Goal: Task Accomplishment & Management: Manage account settings

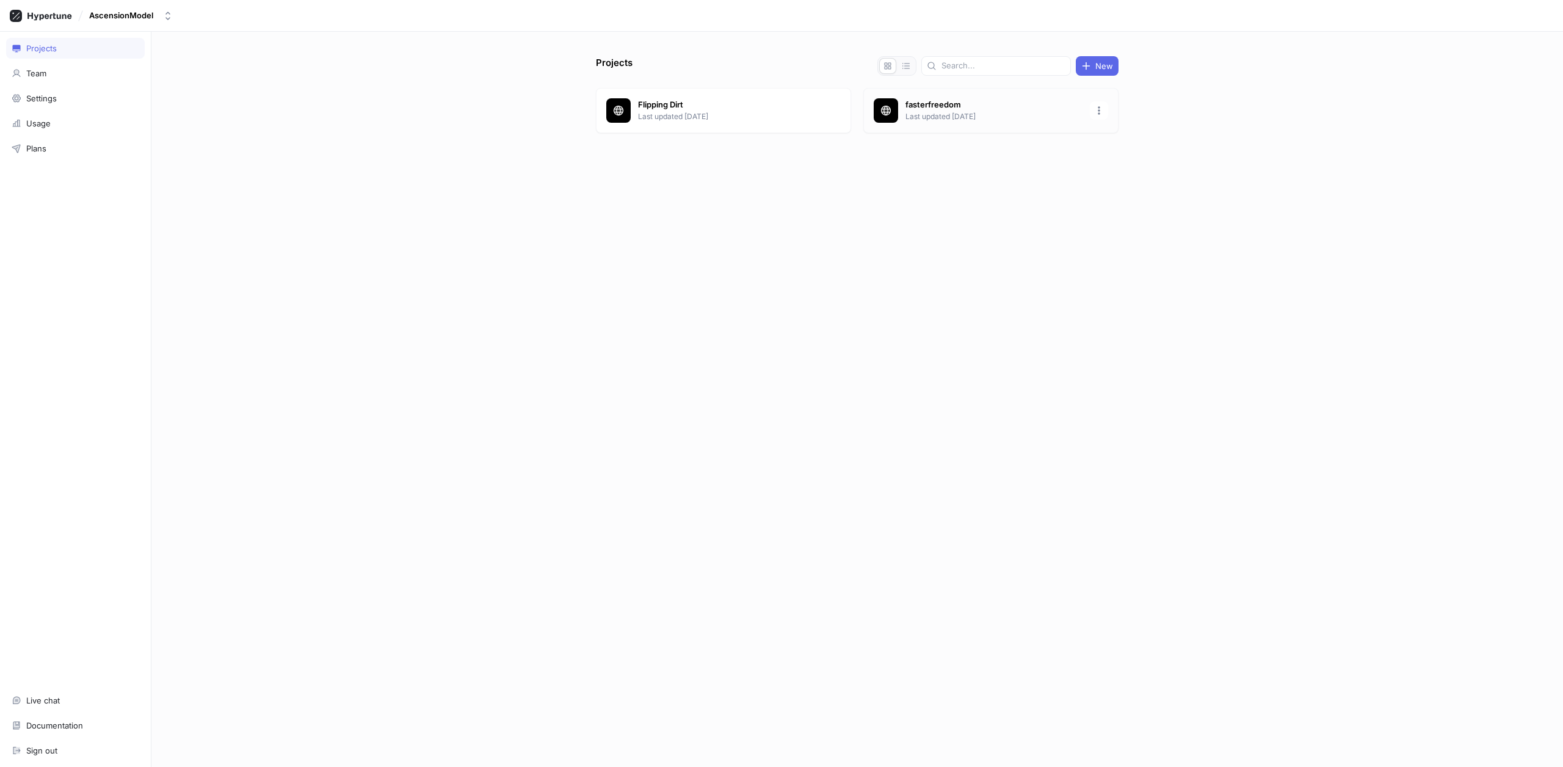
click at [961, 119] on p "Last updated [DATE]" at bounding box center [993, 116] width 177 height 11
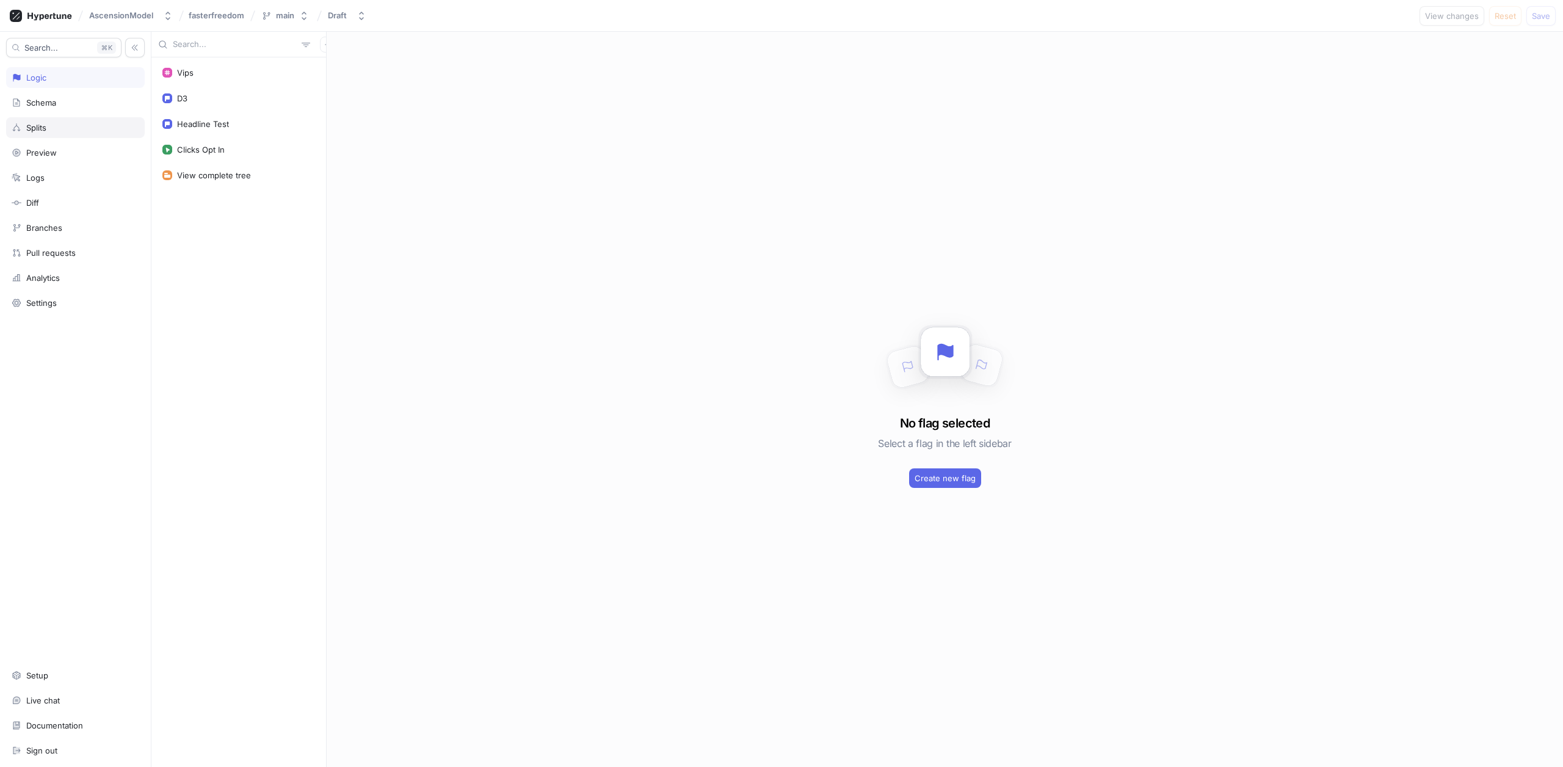
click at [90, 126] on div "Splits" at bounding box center [76, 128] width 128 height 10
click at [222, 162] on div "Headline Test" at bounding box center [238, 170] width 168 height 22
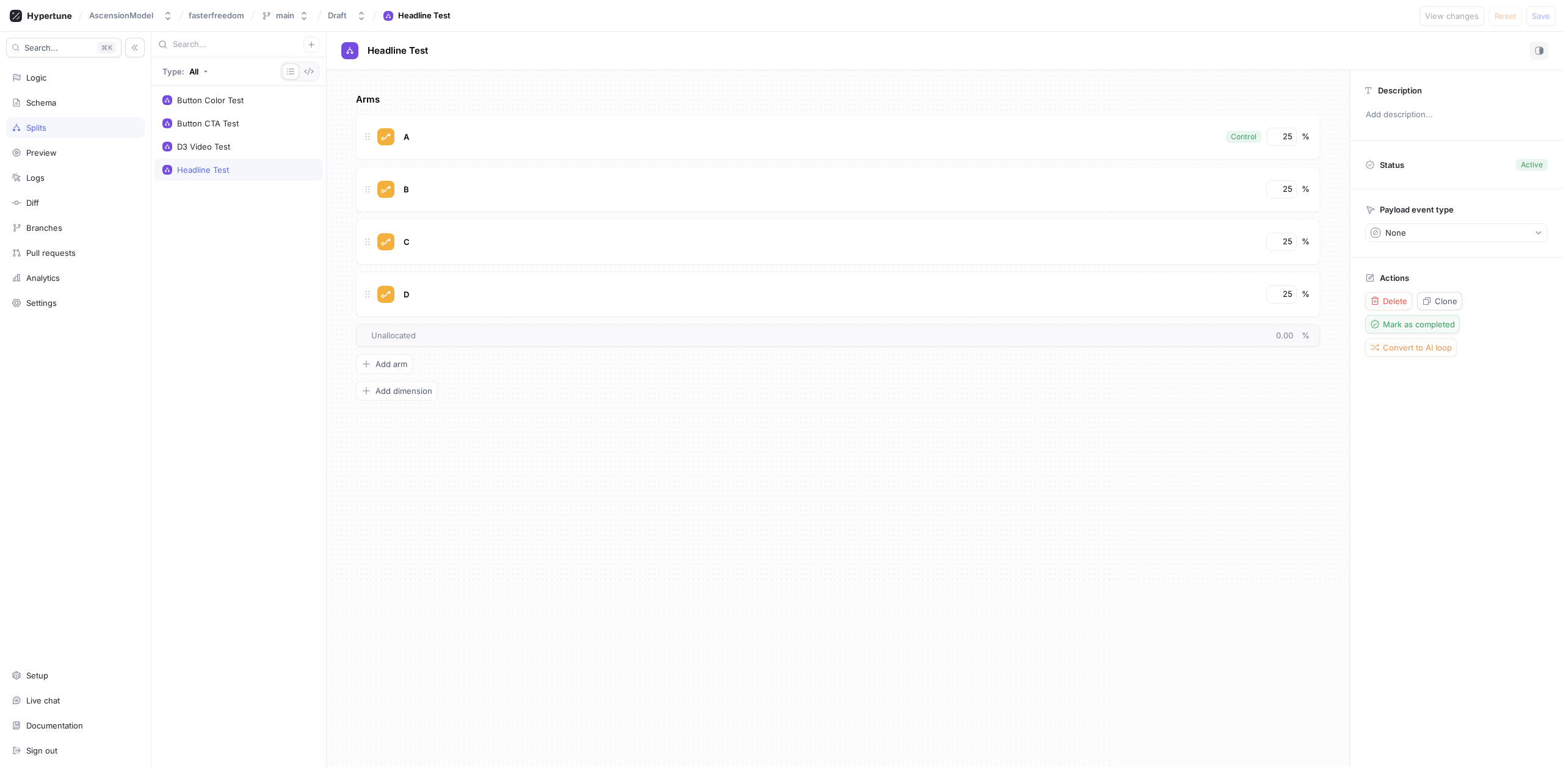
click at [1437, 325] on span "Mark as completed" at bounding box center [1419, 323] width 72 height 7
click at [239, 143] on div "D3 Video Test" at bounding box center [238, 147] width 153 height 10
click at [74, 79] on div "Logic" at bounding box center [76, 78] width 128 height 10
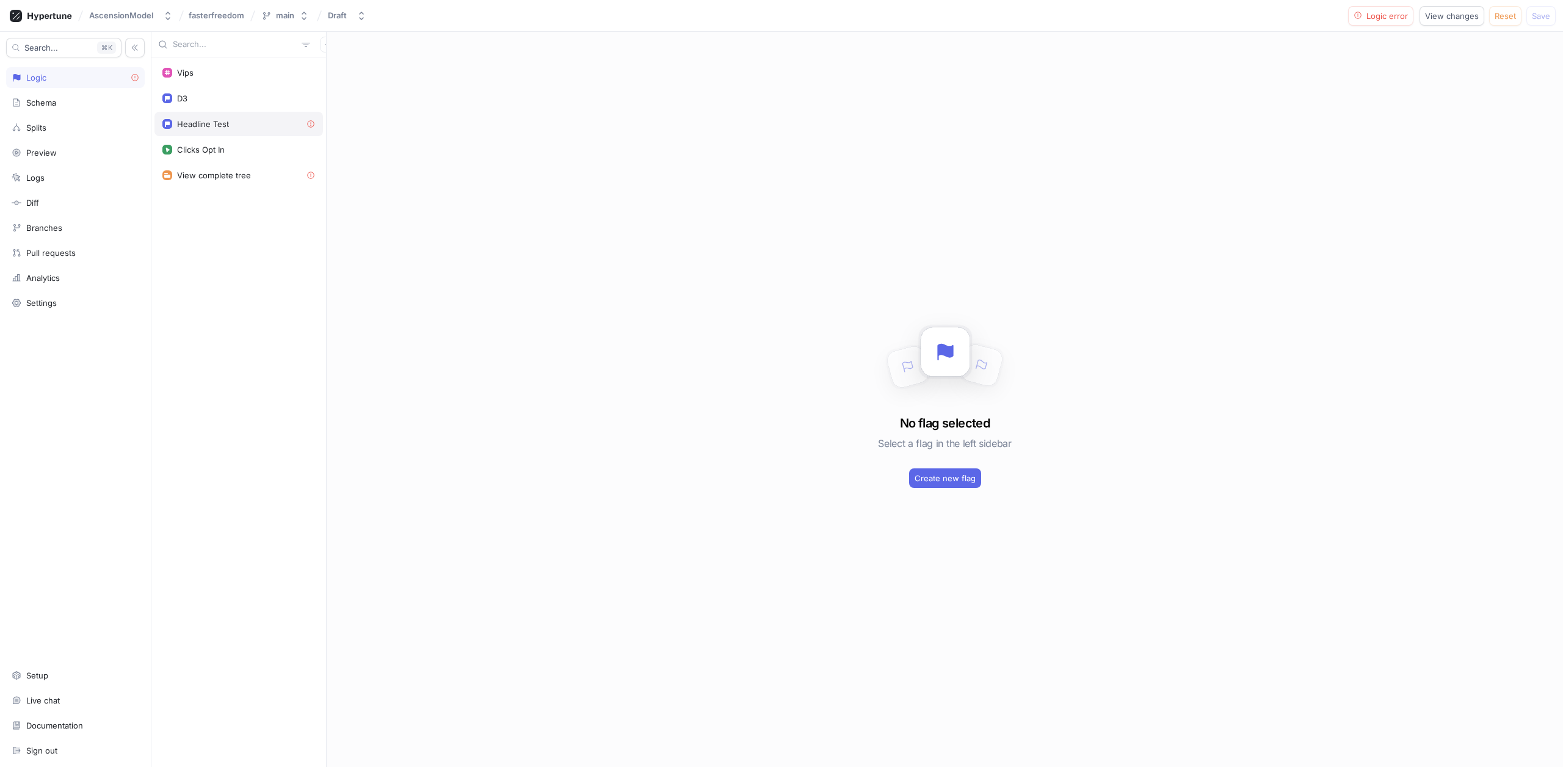
click at [235, 124] on div "Headline Test" at bounding box center [238, 124] width 153 height 10
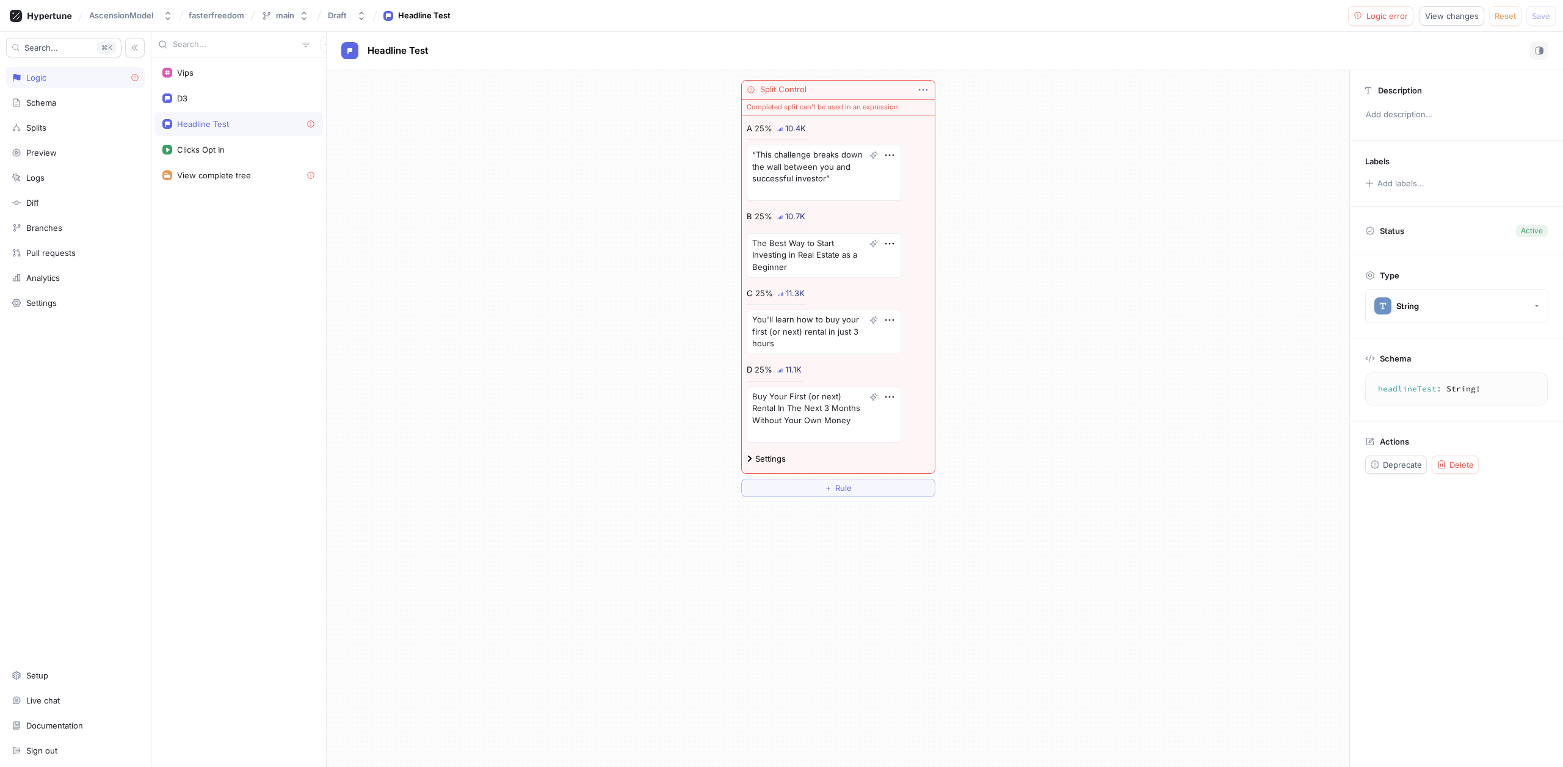
click at [928, 89] on icon "button" at bounding box center [922, 89] width 13 height 13
click at [1434, 480] on div "Split Control Completed split can't be used in an expression. A 25% 10.4K “This…" at bounding box center [945, 418] width 1236 height 696
click at [1413, 461] on span "Deprecate" at bounding box center [1402, 464] width 39 height 7
click at [1206, 230] on div "Split Control Completed split can't be used in an expression. A 25% 10.4K “This…" at bounding box center [838, 288] width 1022 height 436
click at [261, 181] on div "View complete tree" at bounding box center [238, 175] width 168 height 24
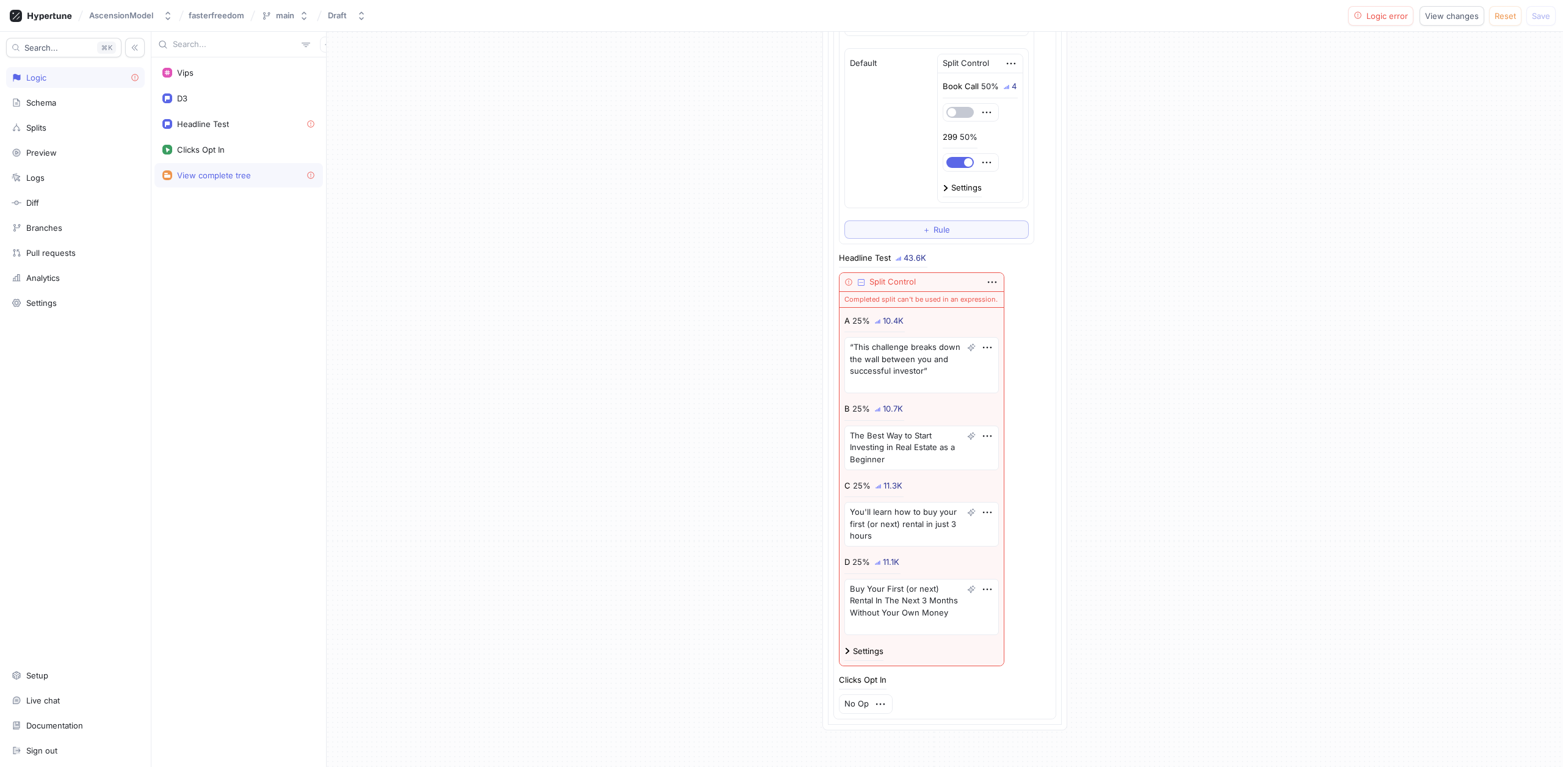
scroll to position [383, 0]
click at [235, 126] on div "Headline Test" at bounding box center [238, 124] width 153 height 10
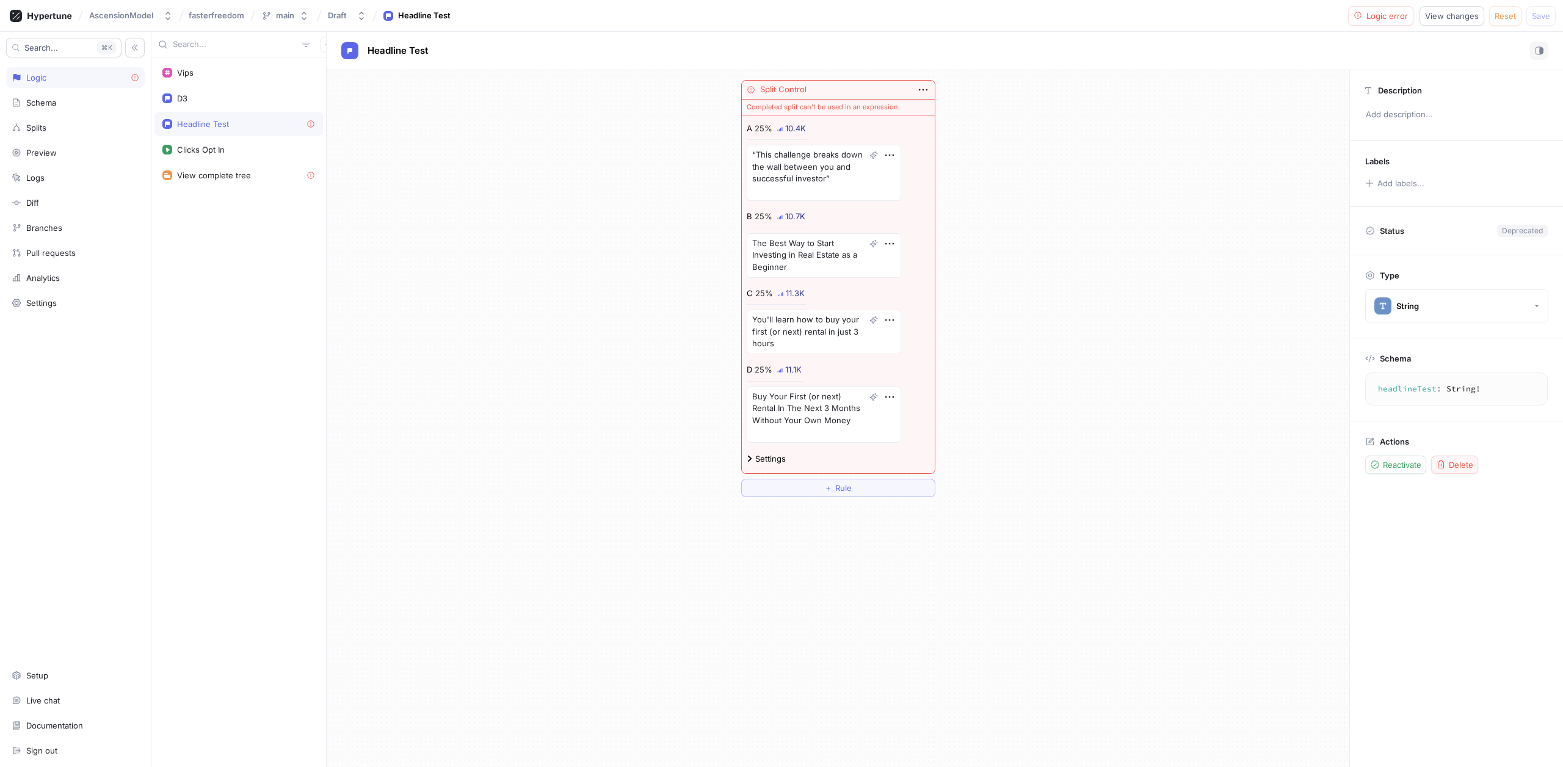
click at [1456, 461] on span "Delete" at bounding box center [1460, 464] width 24 height 7
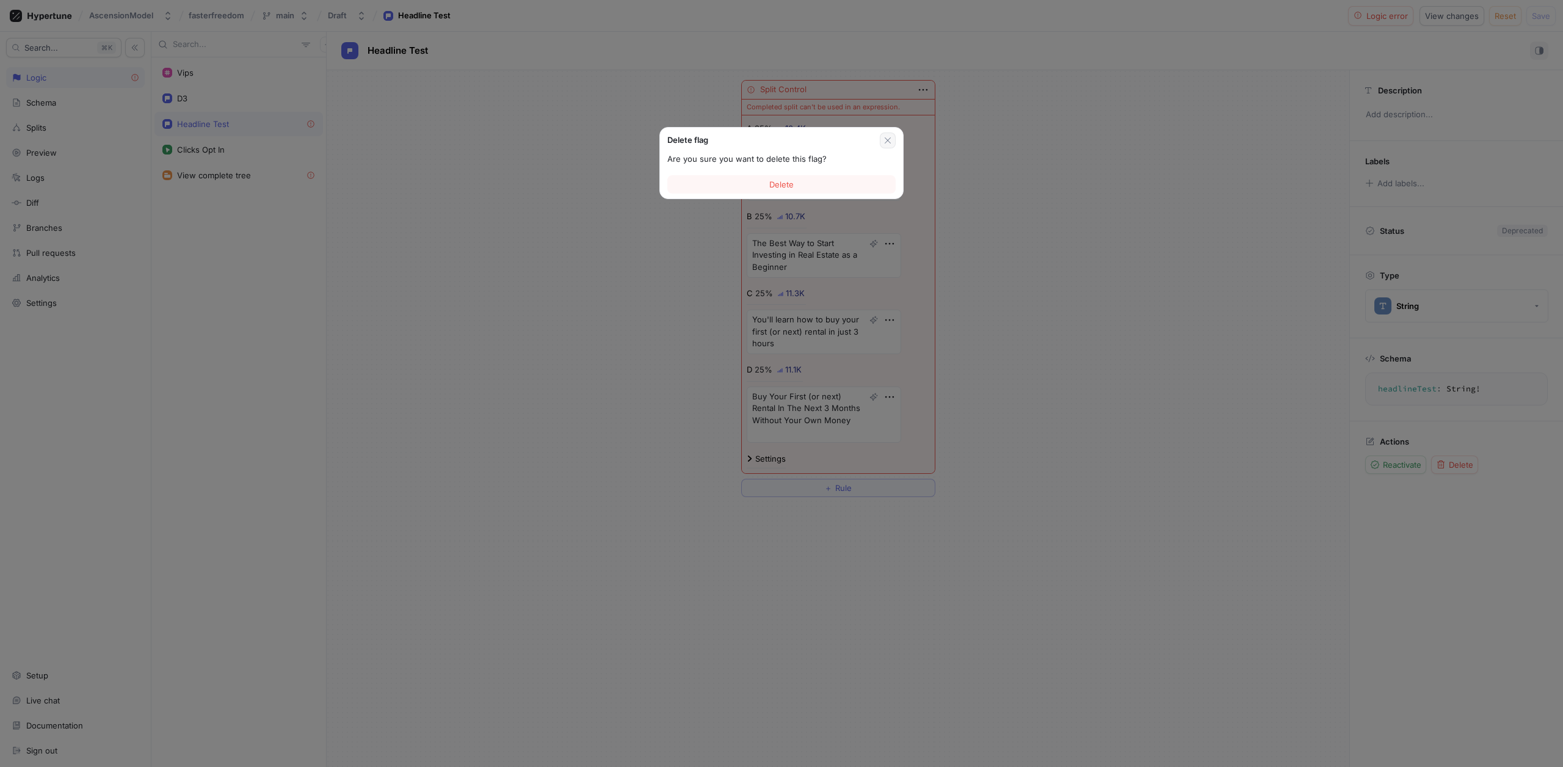
click at [887, 137] on icon "button" at bounding box center [888, 141] width 10 height 10
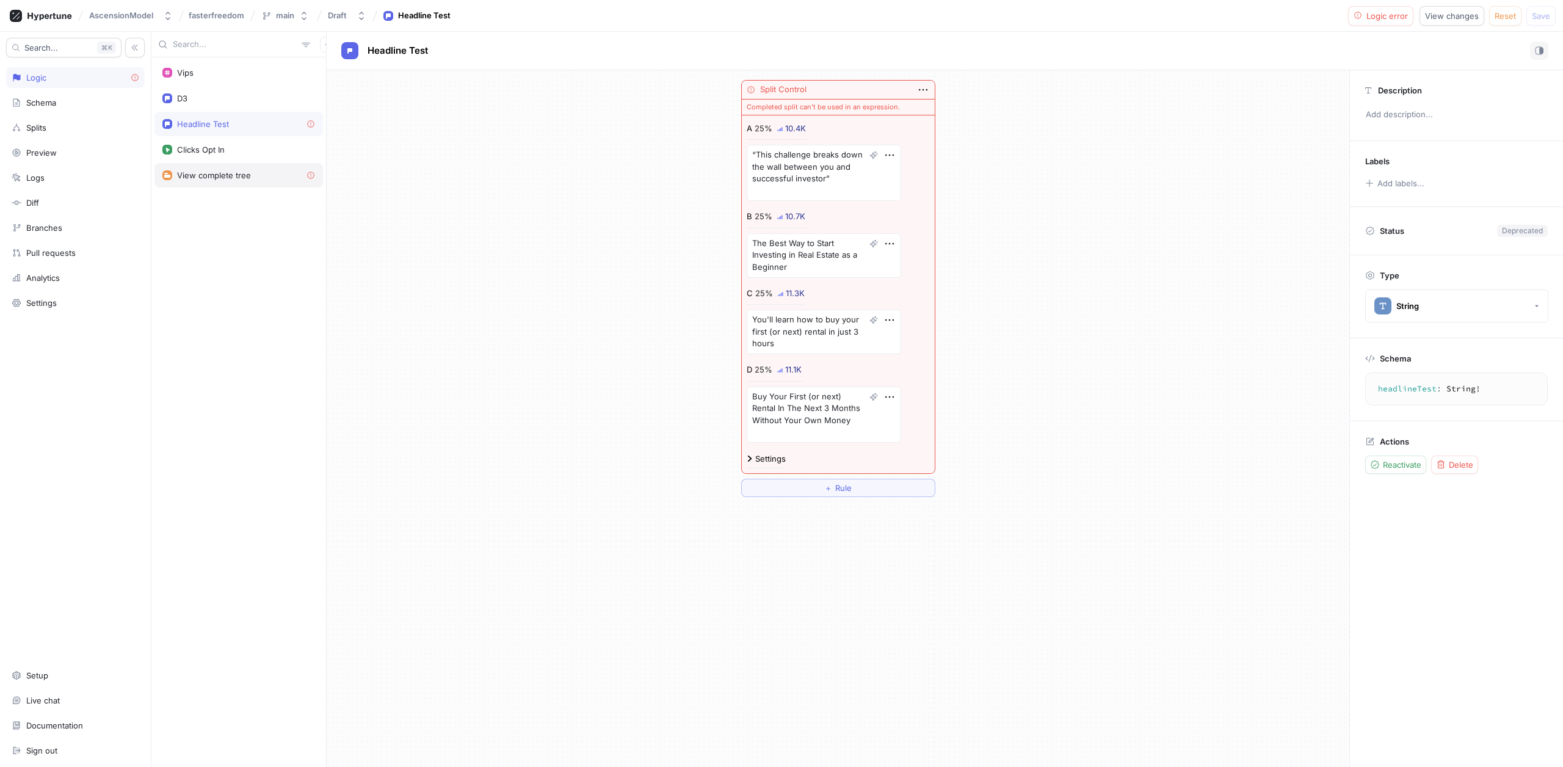
click at [212, 176] on div "View complete tree" at bounding box center [214, 175] width 74 height 10
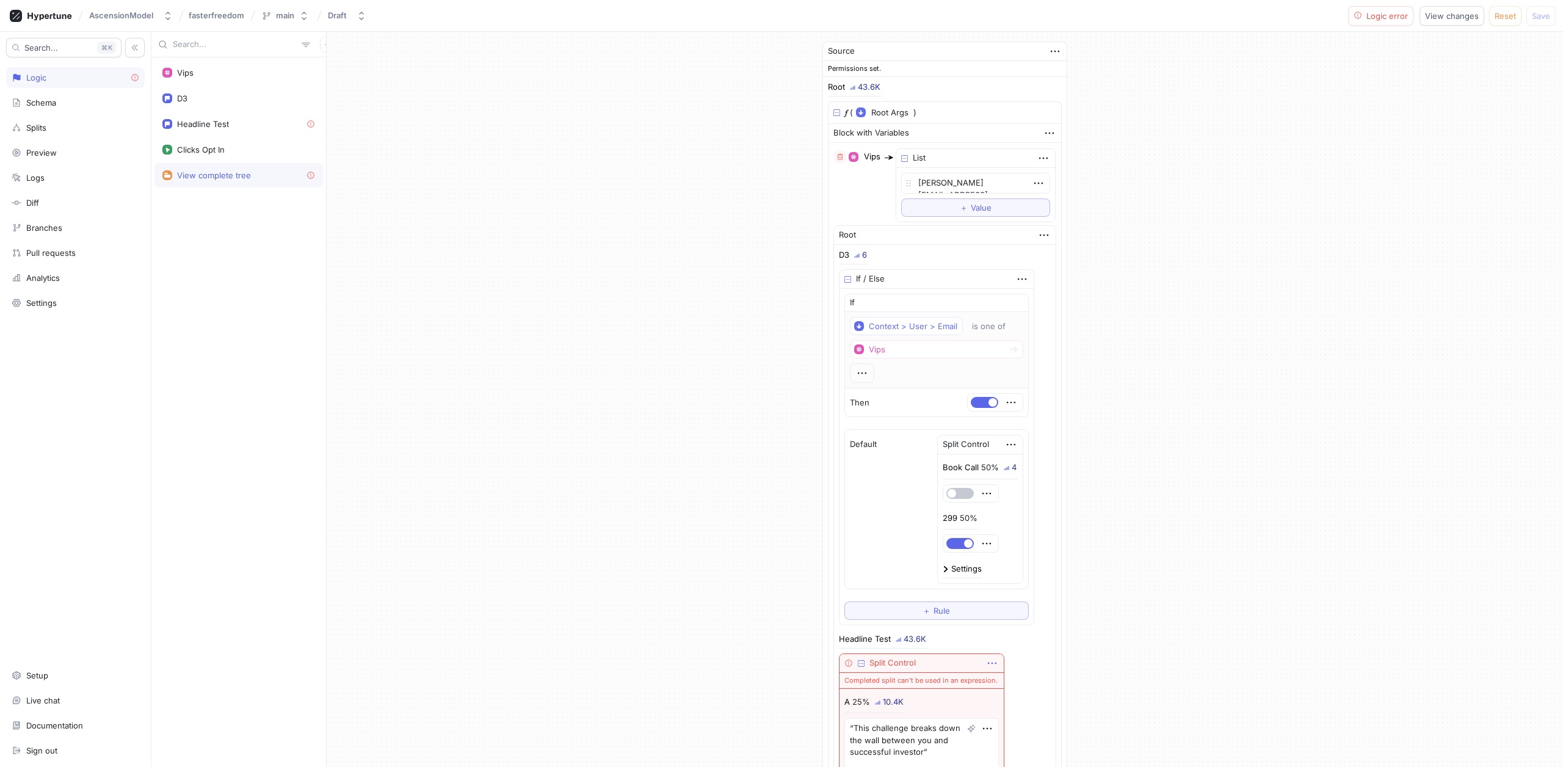
click at [985, 663] on icon "button" at bounding box center [991, 662] width 13 height 13
click at [1007, 690] on p "Delete" at bounding box center [1003, 685] width 24 height 12
type textarea "x"
click at [878, 637] on div "Headline Test" at bounding box center [865, 639] width 52 height 8
click at [226, 125] on div "Headline Test" at bounding box center [203, 124] width 52 height 10
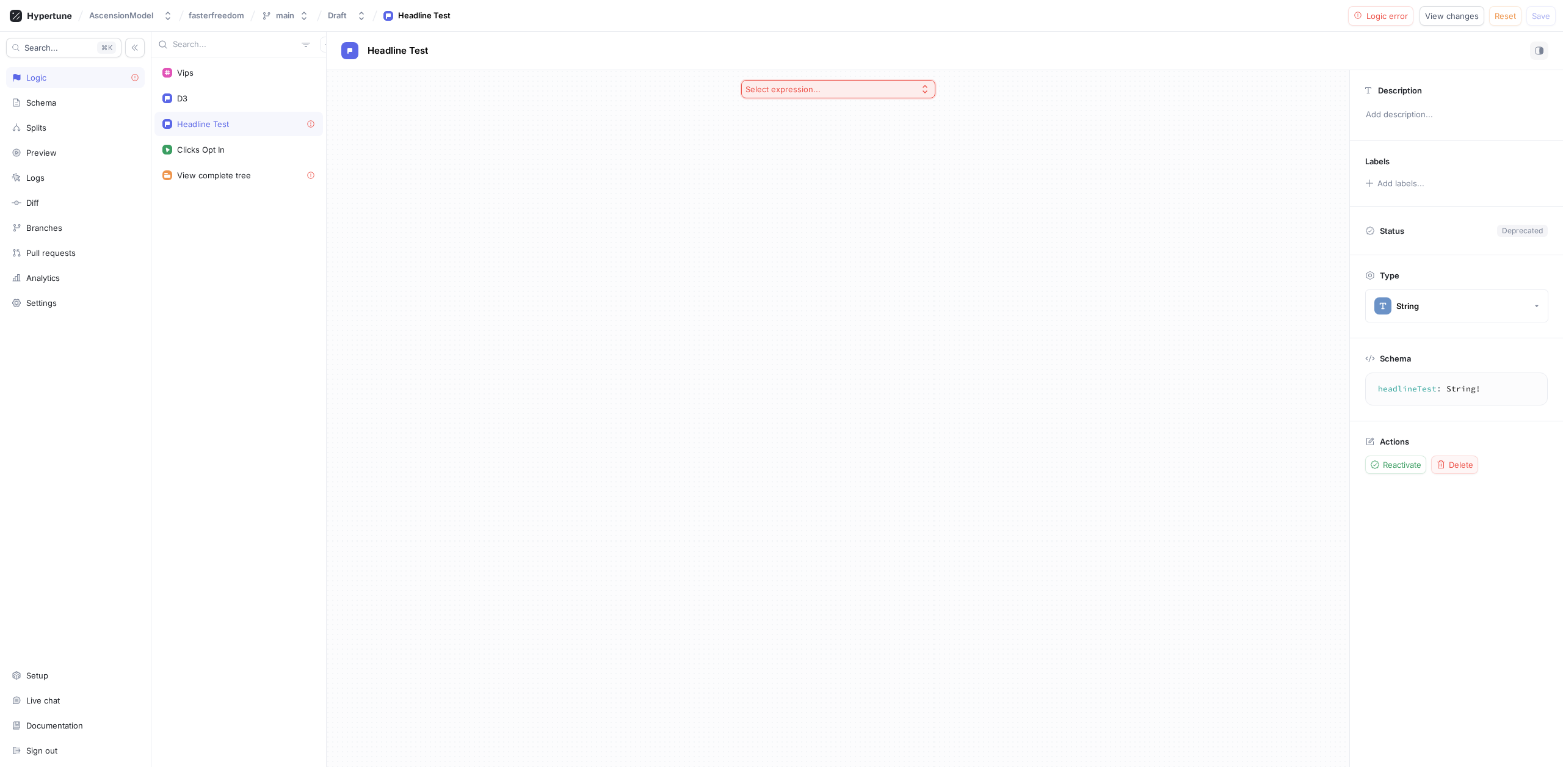
click at [1456, 460] on div "Delete" at bounding box center [1454, 465] width 37 height 10
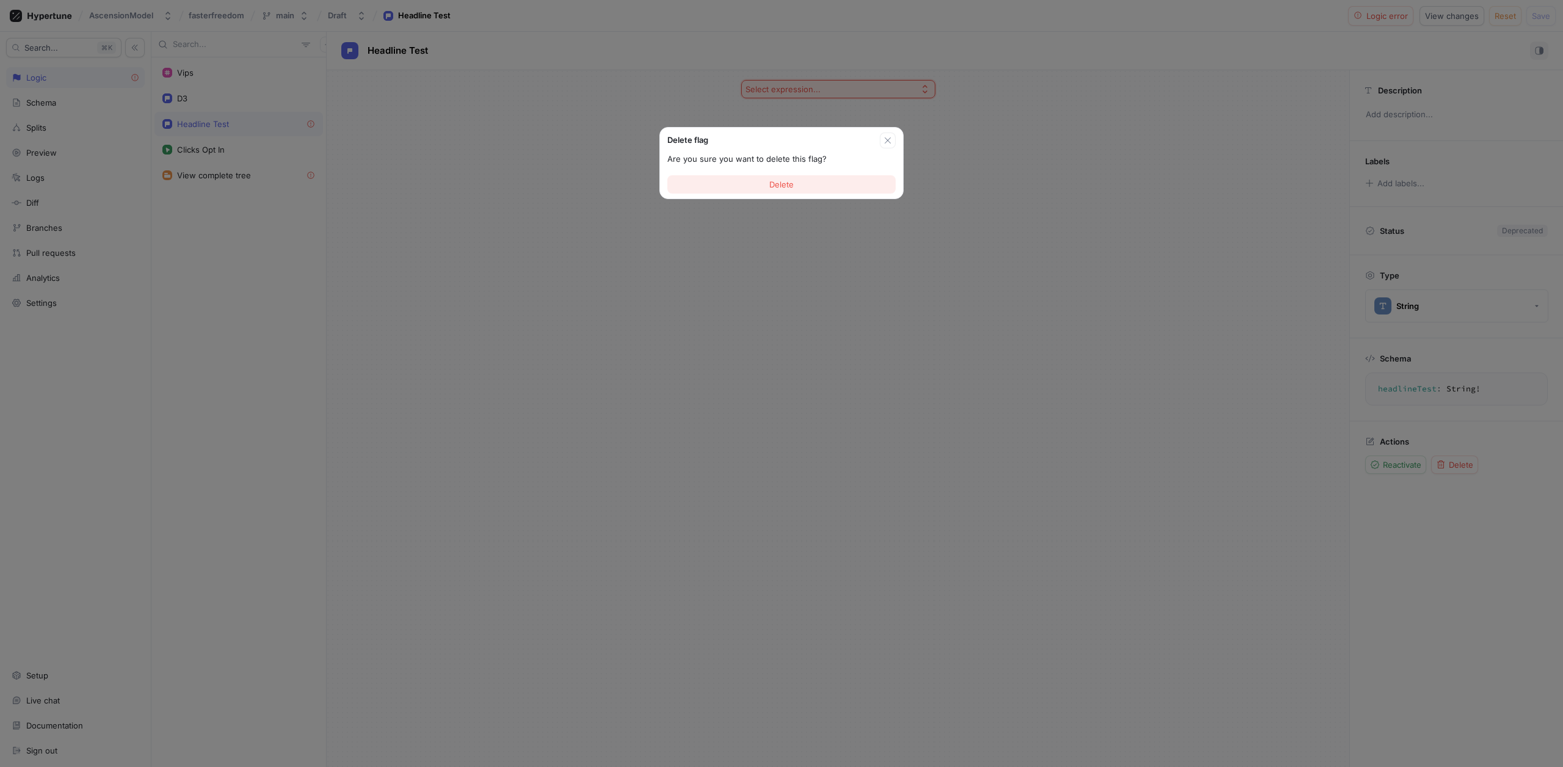
click at [769, 186] on span "Delete" at bounding box center [781, 184] width 24 height 7
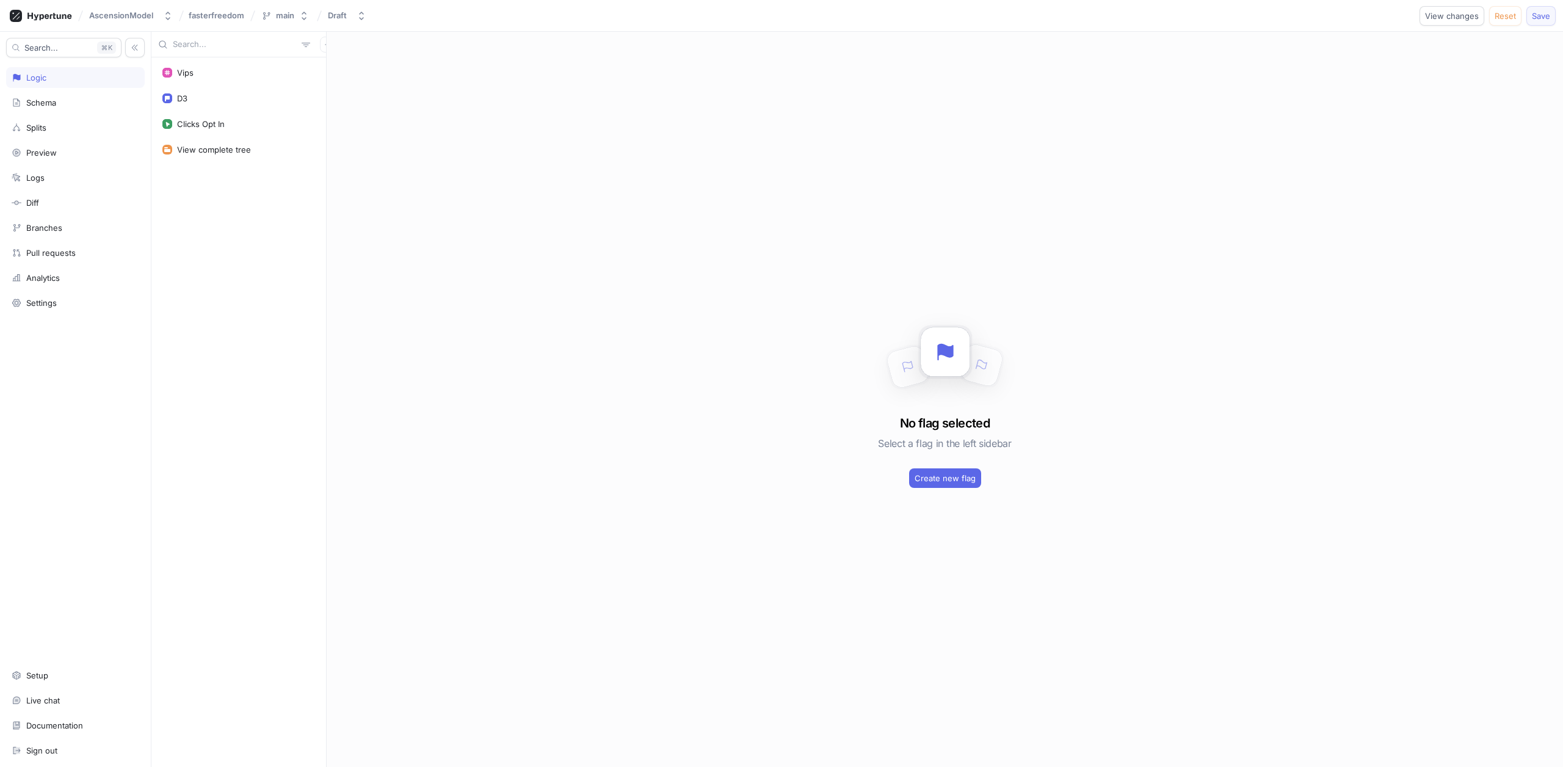
click at [1550, 18] on button "Save" at bounding box center [1540, 16] width 29 height 20
